Goal: Information Seeking & Learning: Compare options

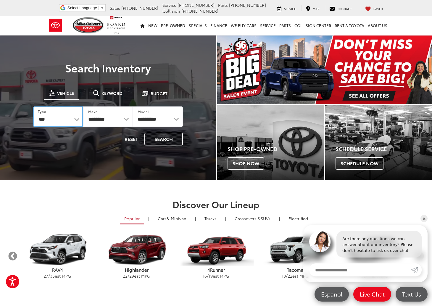
click at [76, 122] on select "*** *** **** *********" at bounding box center [58, 117] width 50 height 20
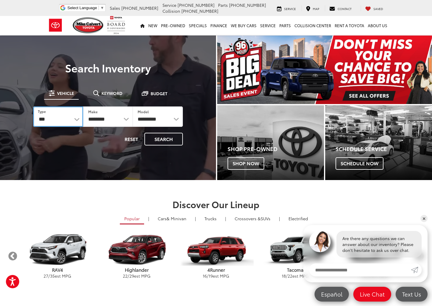
select select "******"
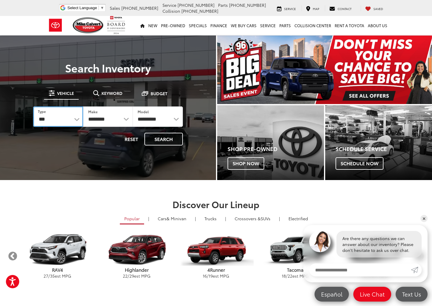
click at [33, 107] on select "*** *** **** *********" at bounding box center [58, 117] width 50 height 20
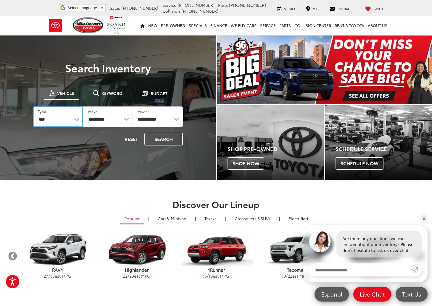
select select "******"
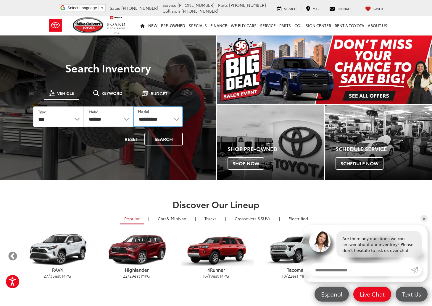
click at [153, 121] on select "**********" at bounding box center [158, 117] width 50 height 20
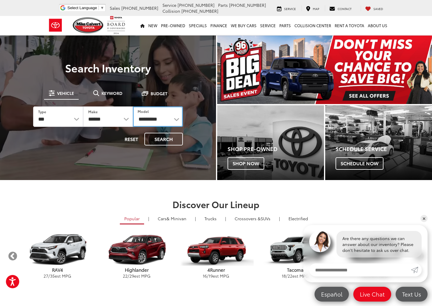
select select "******"
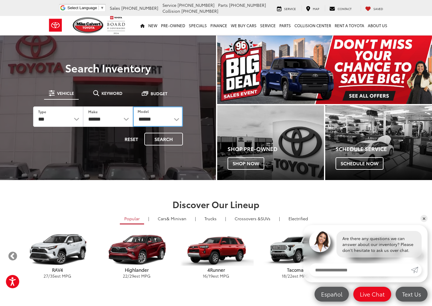
click at [133, 107] on select "**********" at bounding box center [158, 117] width 50 height 20
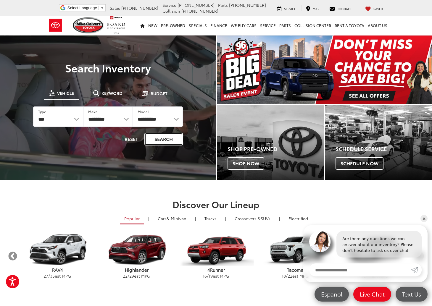
click at [155, 141] on button "Search" at bounding box center [163, 139] width 38 height 13
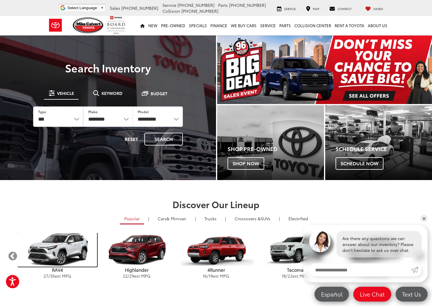
click at [47, 249] on img "carousel" at bounding box center [57, 250] width 79 height 34
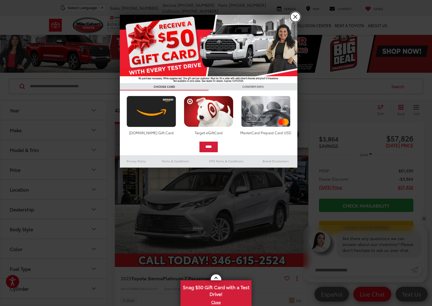
click at [295, 17] on link "X" at bounding box center [295, 17] width 10 height 10
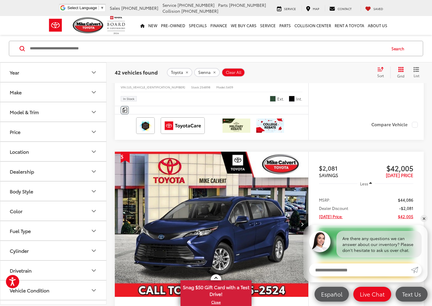
scroll to position [1362, 0]
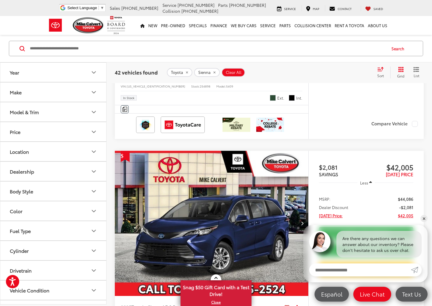
click at [82, 115] on button "Model & Trim" at bounding box center [53, 111] width 107 height 19
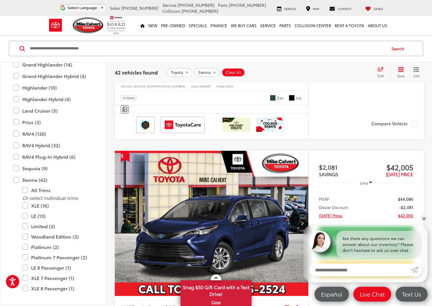
scroll to position [233, 0]
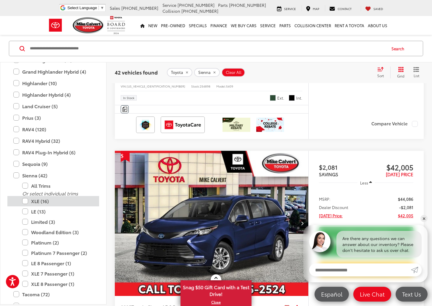
click at [26, 200] on label "XLE (16)" at bounding box center [57, 201] width 71 height 10
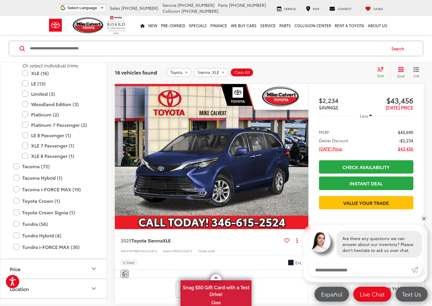
scroll to position [363, 0]
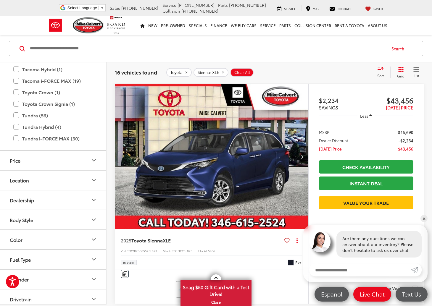
click at [54, 236] on button "Color" at bounding box center [53, 239] width 107 height 19
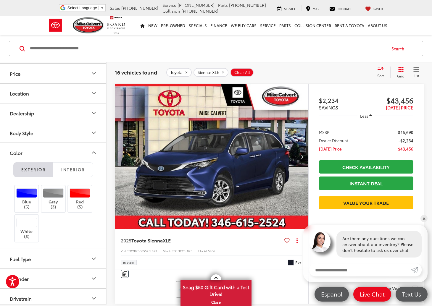
scroll to position [451, 0]
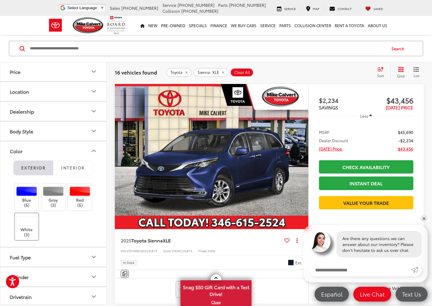
click at [21, 229] on label "White (3)" at bounding box center [27, 226] width 24 height 21
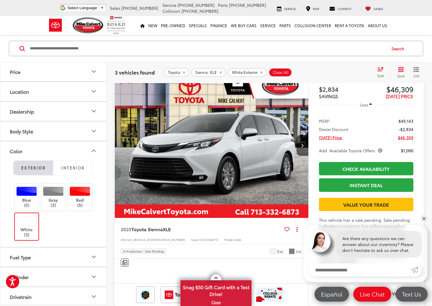
scroll to position [511, 0]
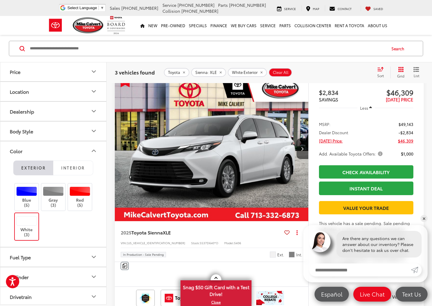
click at [377, 157] on span "Add. Available Toyota Offers:" at bounding box center [351, 154] width 65 height 6
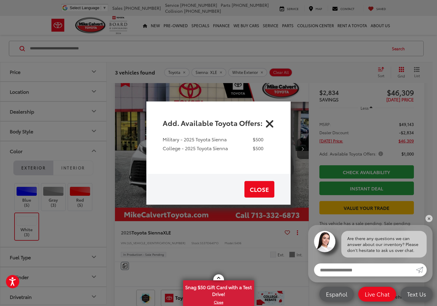
click at [268, 122] on icon "Close" at bounding box center [269, 122] width 9 height 9
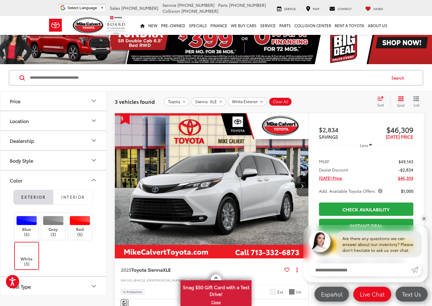
scroll to position [0, 0]
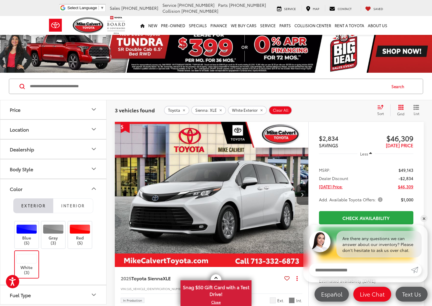
click at [16, 52] on img at bounding box center [216, 51] width 432 height 43
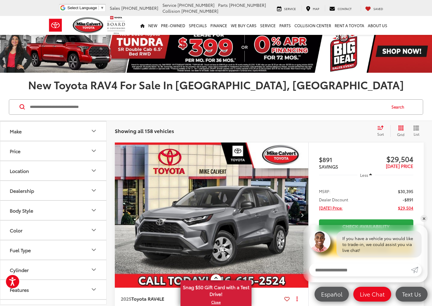
scroll to position [118, 0]
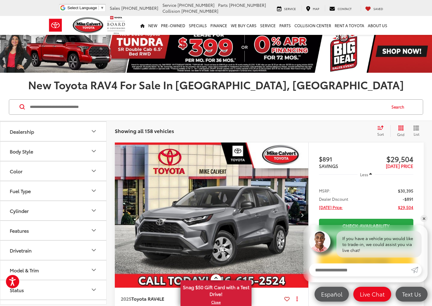
click at [66, 157] on button "Body Style" at bounding box center [53, 151] width 107 height 19
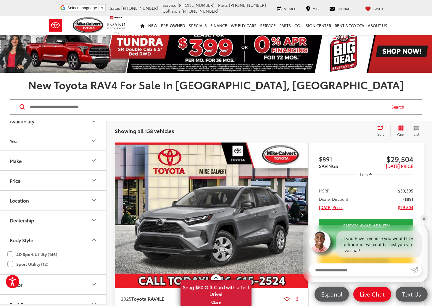
scroll to position [0, 0]
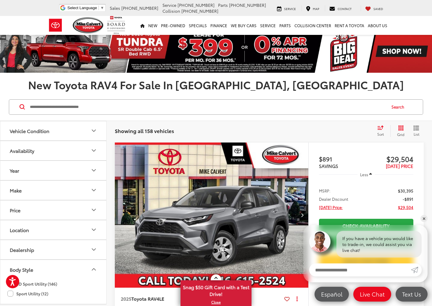
click at [66, 176] on button "Year" at bounding box center [53, 170] width 107 height 19
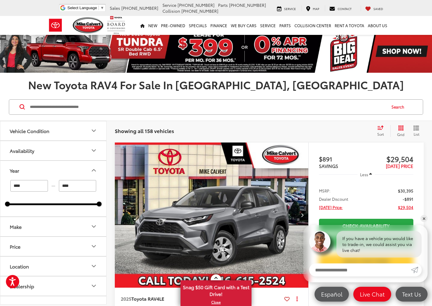
click at [35, 188] on input "****" at bounding box center [29, 186] width 38 height 12
type input "***"
click at [84, 133] on button "Vehicle Condition" at bounding box center [53, 130] width 107 height 19
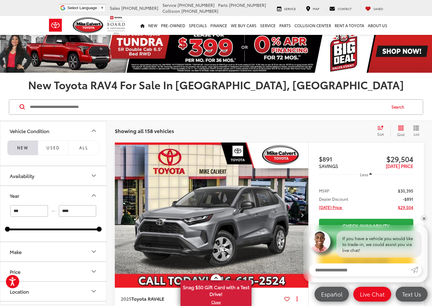
click at [27, 146] on li "NEW" at bounding box center [22, 148] width 30 height 15
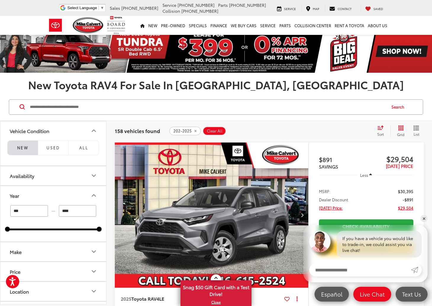
click at [38, 176] on button "Availability" at bounding box center [53, 175] width 107 height 19
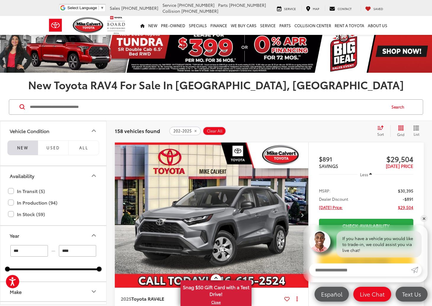
click at [69, 163] on div "NEW Used All" at bounding box center [53, 153] width 106 height 25
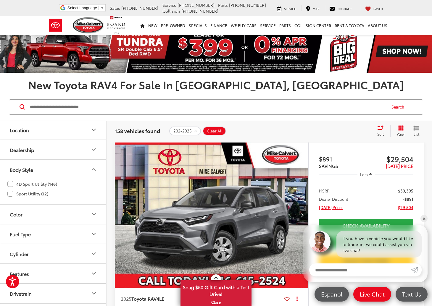
scroll to position [202, 0]
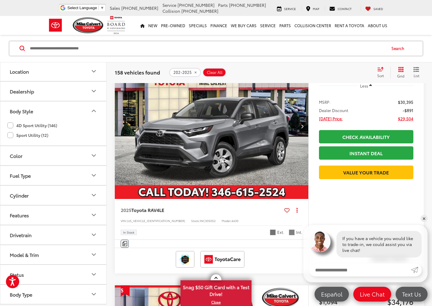
click at [49, 254] on button "Model & Trim" at bounding box center [53, 254] width 107 height 19
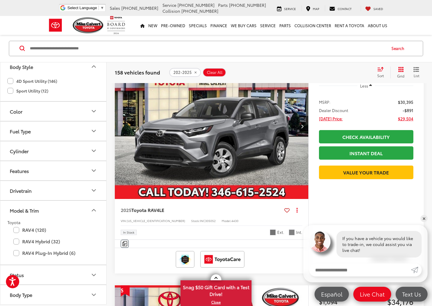
scroll to position [247, 0]
click at [19, 240] on label "RAV4 Hybrid (32)" at bounding box center [53, 241] width 80 height 10
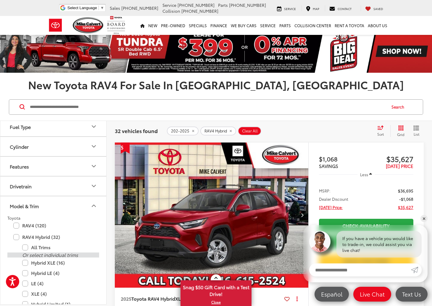
scroll to position [220, 0]
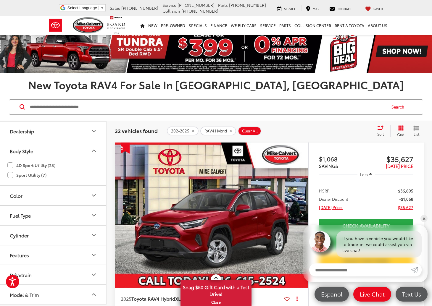
click at [48, 193] on button "Color" at bounding box center [53, 195] width 107 height 19
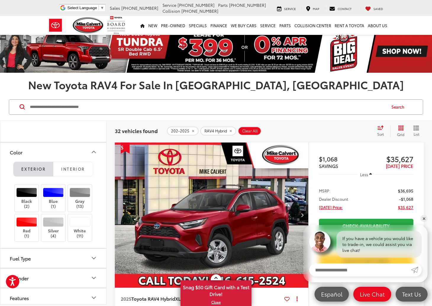
scroll to position [309, 0]
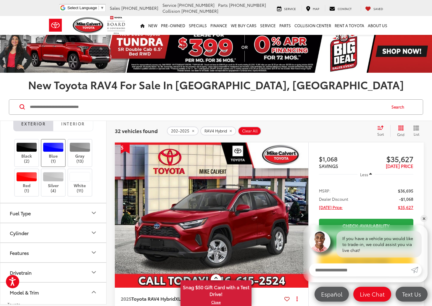
click at [48, 152] on div at bounding box center [53, 147] width 21 height 9
click at [48, 152] on label "Blue (1)" at bounding box center [53, 153] width 24 height 21
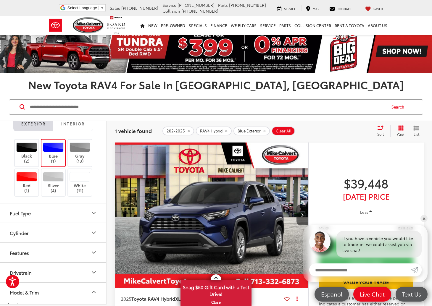
click at [56, 154] on label "Blue (1)" at bounding box center [53, 153] width 24 height 21
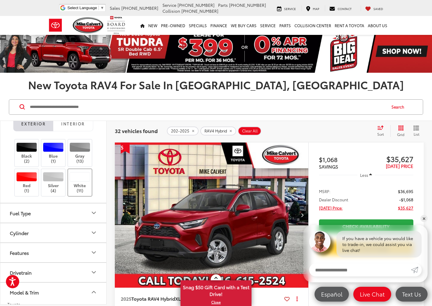
click at [77, 174] on div at bounding box center [80, 176] width 21 height 9
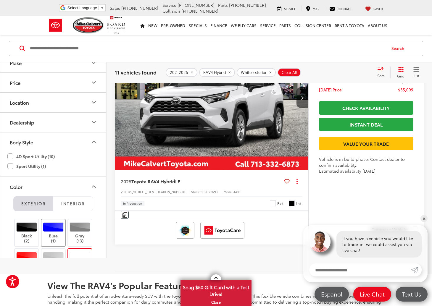
scroll to position [148, 0]
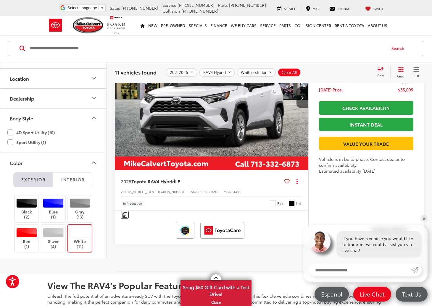
click at [73, 238] on div at bounding box center [80, 232] width 21 height 9
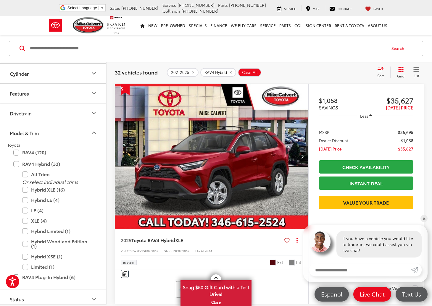
scroll to position [455, 0]
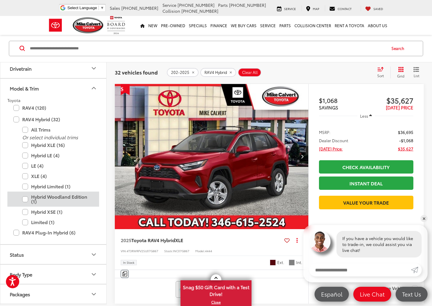
click at [25, 201] on label "Hybrid Woodland Edition (1)" at bounding box center [57, 199] width 71 height 15
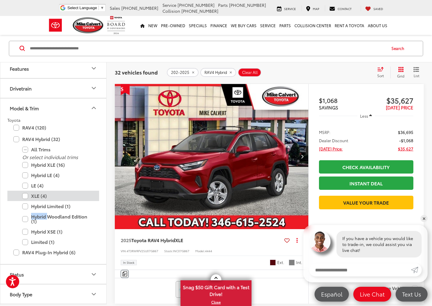
scroll to position [405, 0]
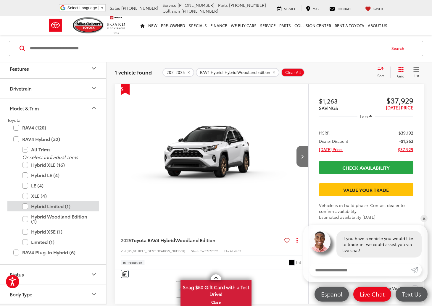
click at [24, 205] on label "Hybrid Limited (1)" at bounding box center [57, 207] width 71 height 10
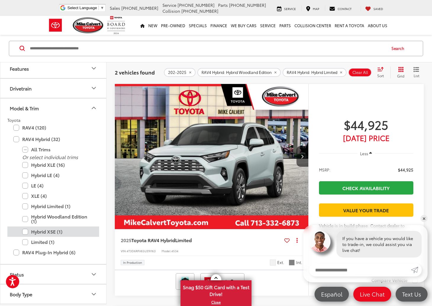
click at [25, 230] on label "Hybrid XSE (1)" at bounding box center [57, 232] width 71 height 10
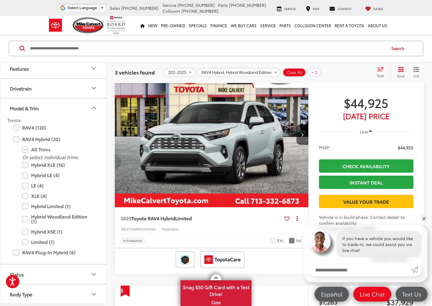
scroll to position [236, 0]
